Goal: Information Seeking & Learning: Find contact information

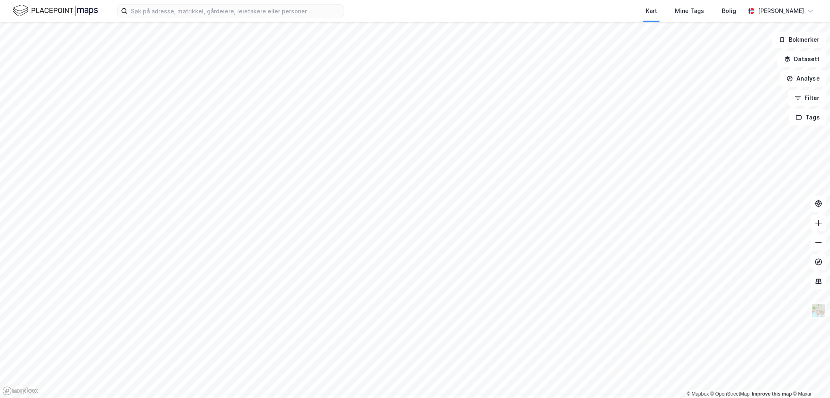
click at [433, 0] on html "Kart Mine Tags Bolig [PERSON_NAME] © Mapbox © OpenStreetMap Improve this map © …" at bounding box center [415, 199] width 830 height 398
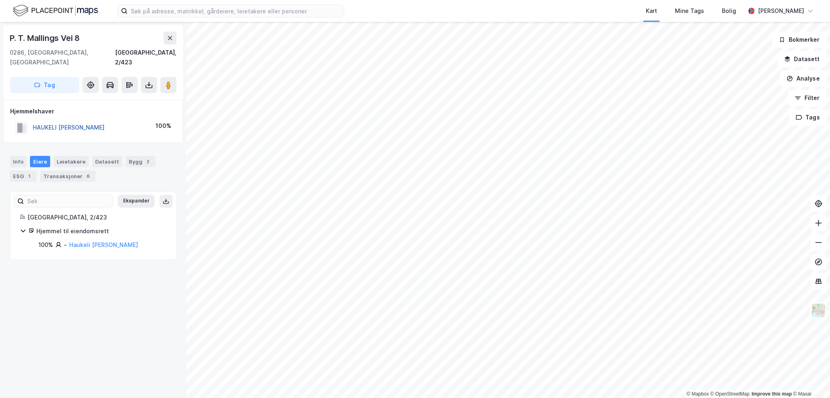
click at [0, 0] on button "HAUKELI [PERSON_NAME]" at bounding box center [0, 0] width 0 height 0
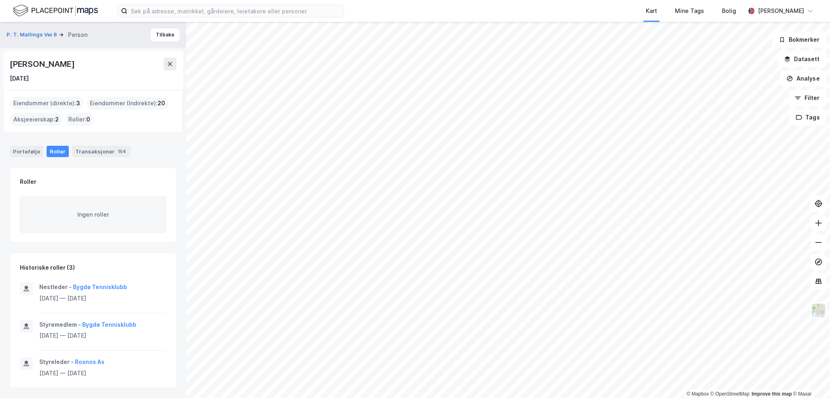
click at [55, 59] on div "[PERSON_NAME]" at bounding box center [43, 64] width 66 height 13
